Goal: Information Seeking & Learning: Learn about a topic

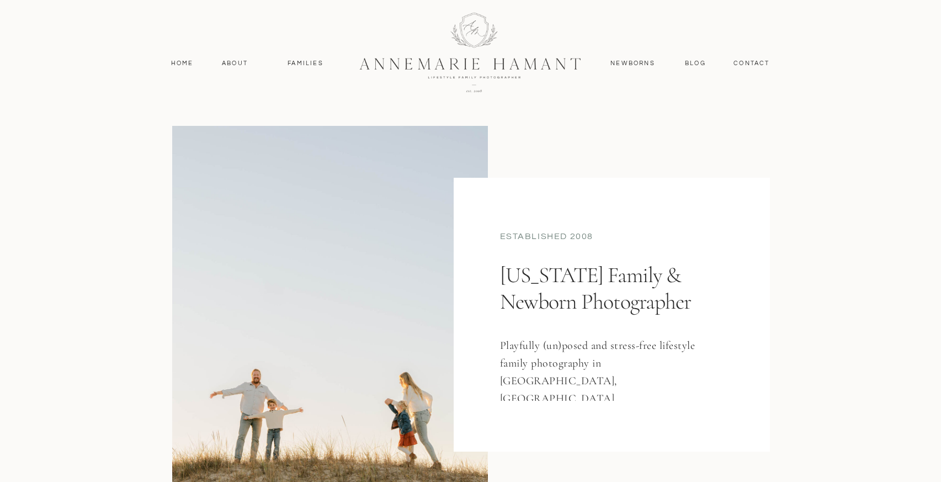
scroll to position [3, 0]
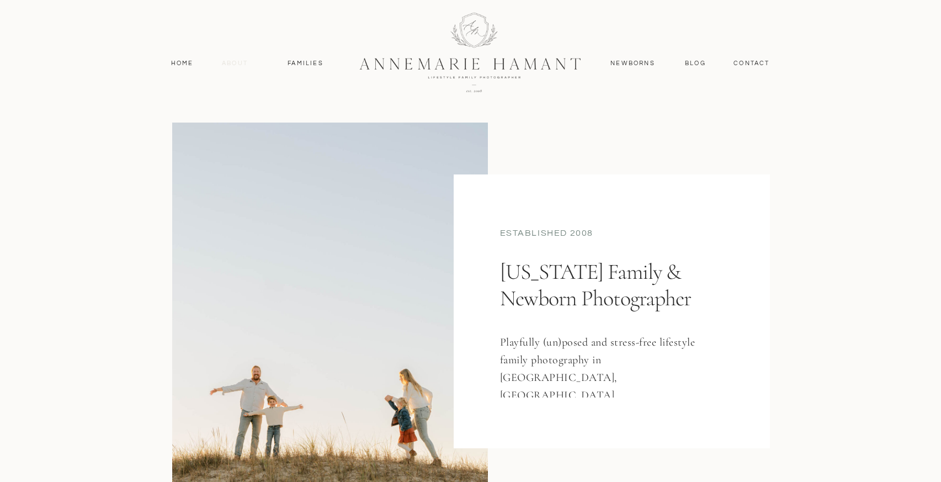
click at [234, 66] on nav "About" at bounding box center [235, 64] width 32 height 10
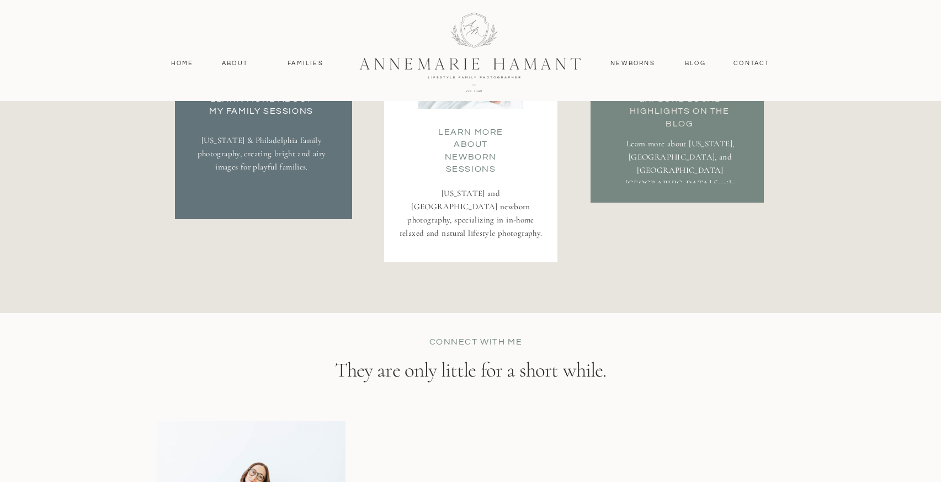
scroll to position [2006, 0]
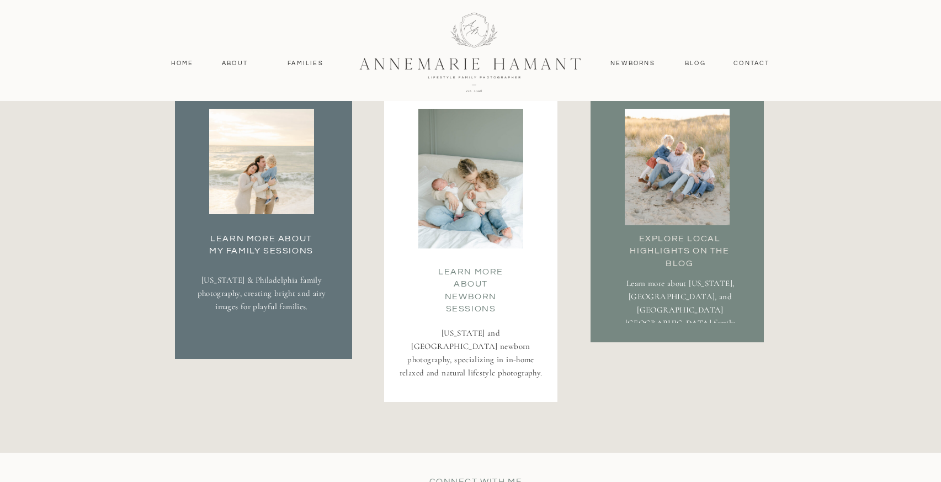
click at [299, 252] on h3 "Learn More about my family Sessions" at bounding box center [262, 243] width 116 height 22
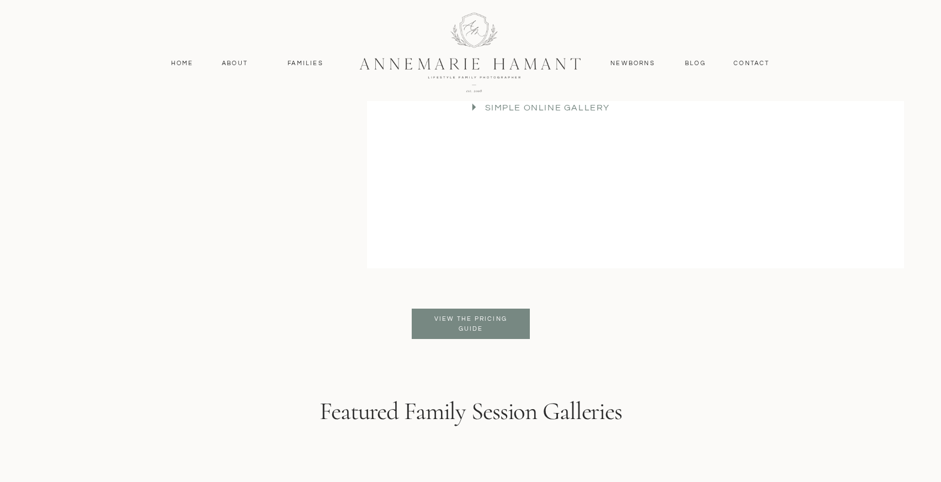
scroll to position [2556, 0]
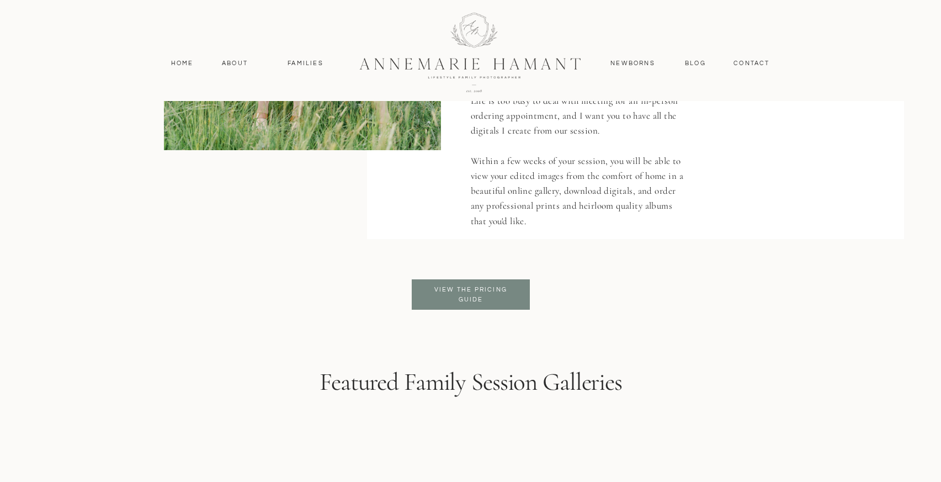
click at [516, 284] on div at bounding box center [471, 294] width 118 height 30
